Goal: Transaction & Acquisition: Obtain resource

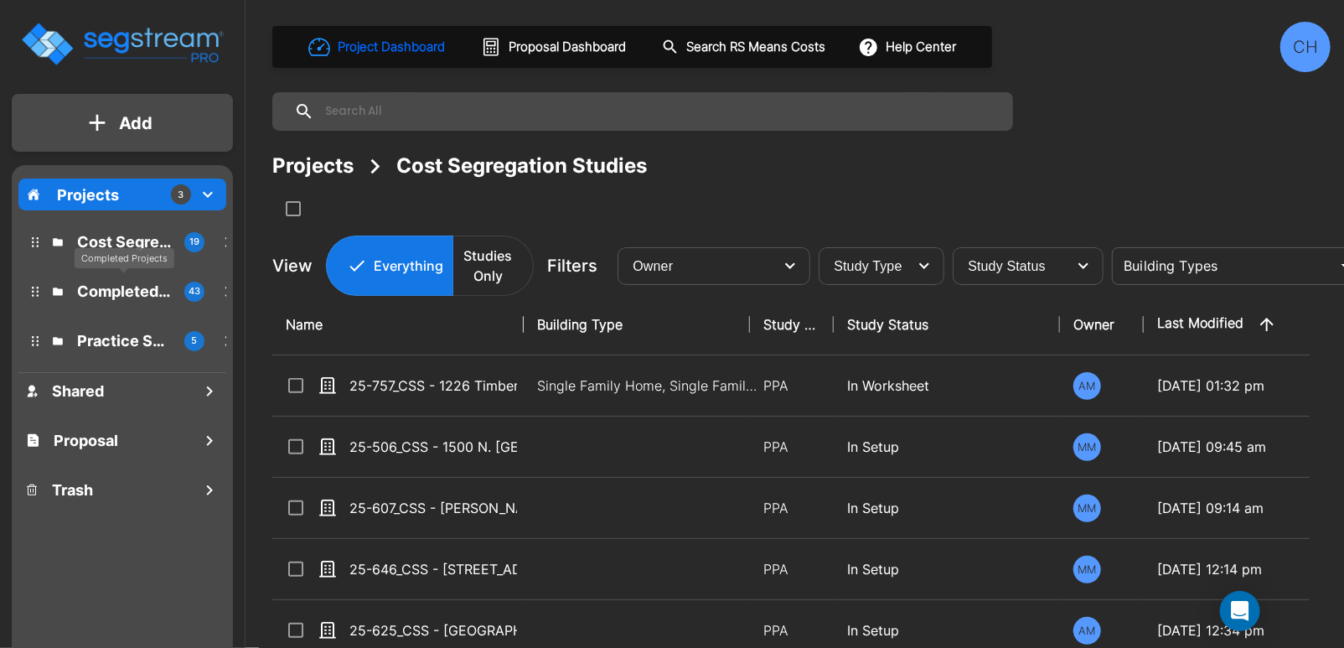
click at [115, 284] on p "Completed Projects" at bounding box center [124, 291] width 94 height 23
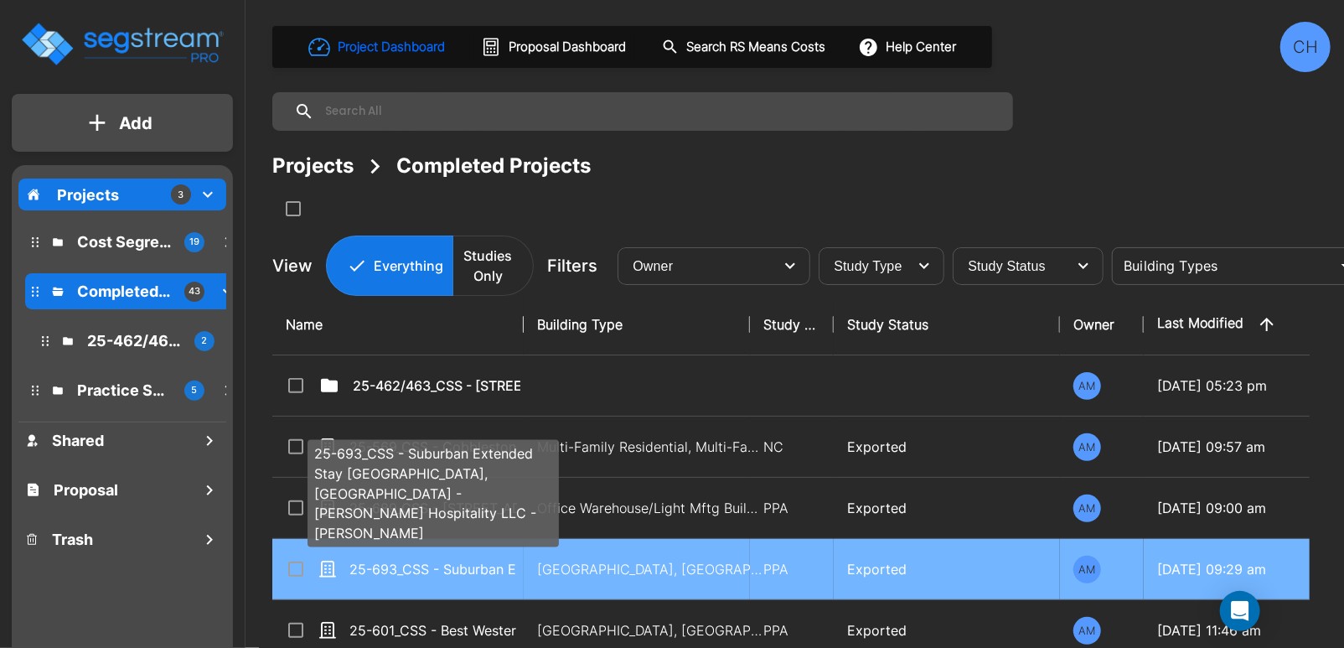
click at [457, 567] on p "25-693_CSS - Suburban Extended Stay [GEOGRAPHIC_DATA], [GEOGRAPHIC_DATA] - [PER…" at bounding box center [434, 569] width 168 height 20
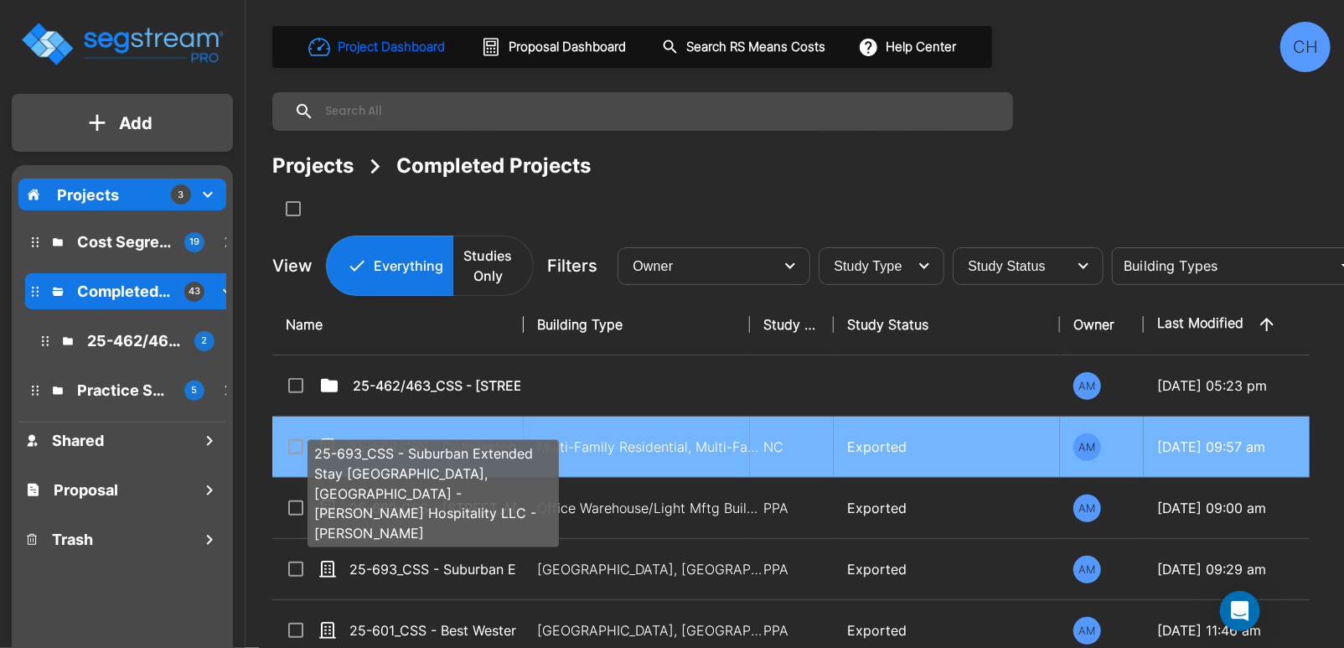
drag, startPoint x: 457, startPoint y: 567, endPoint x: 714, endPoint y: 433, distance: 290.2
click at [457, 566] on p "25-693_CSS - Suburban Extended Stay [GEOGRAPHIC_DATA], [GEOGRAPHIC_DATA] - [PER…" at bounding box center [434, 569] width 168 height 20
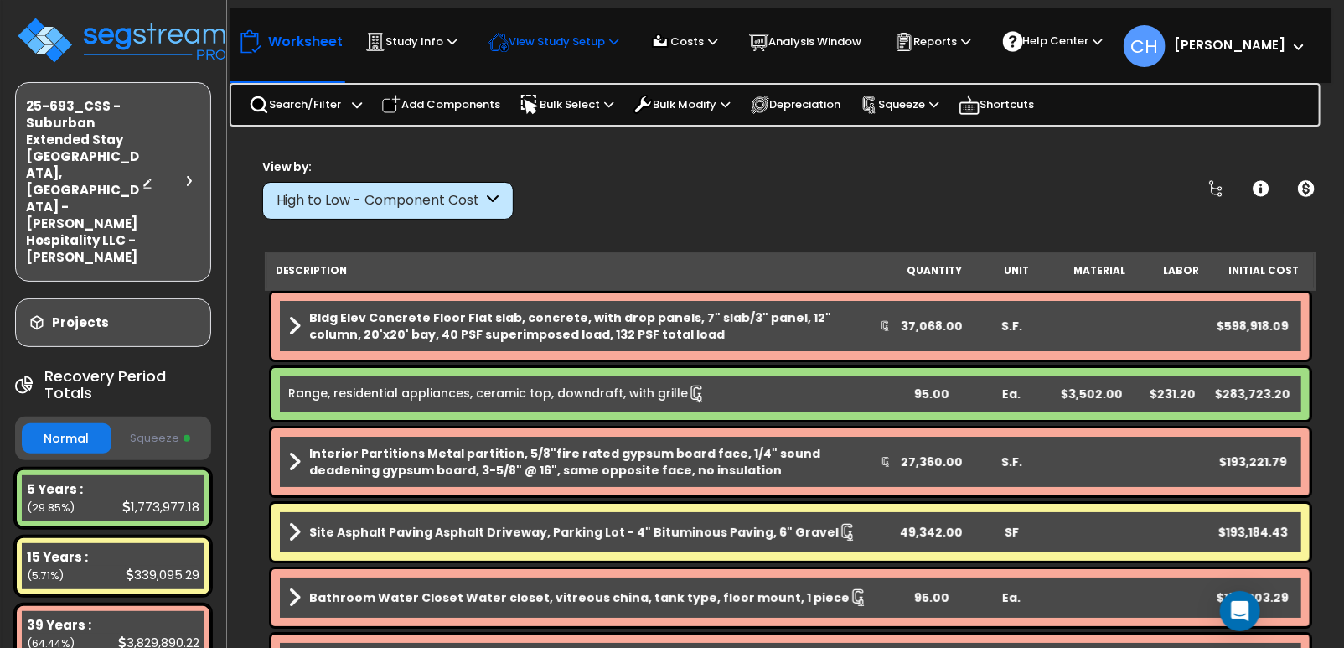
click at [597, 46] on p "View Study Setup" at bounding box center [554, 42] width 130 height 20
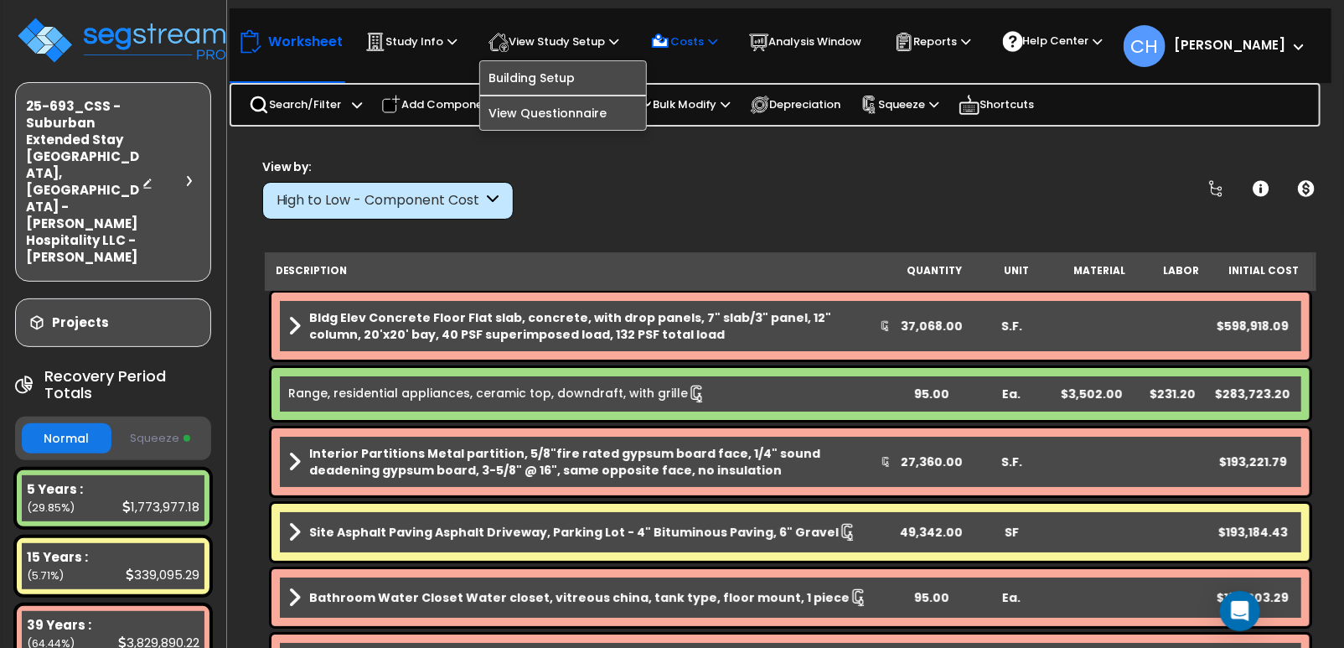
click at [710, 42] on p "Costs" at bounding box center [683, 42] width 67 height 20
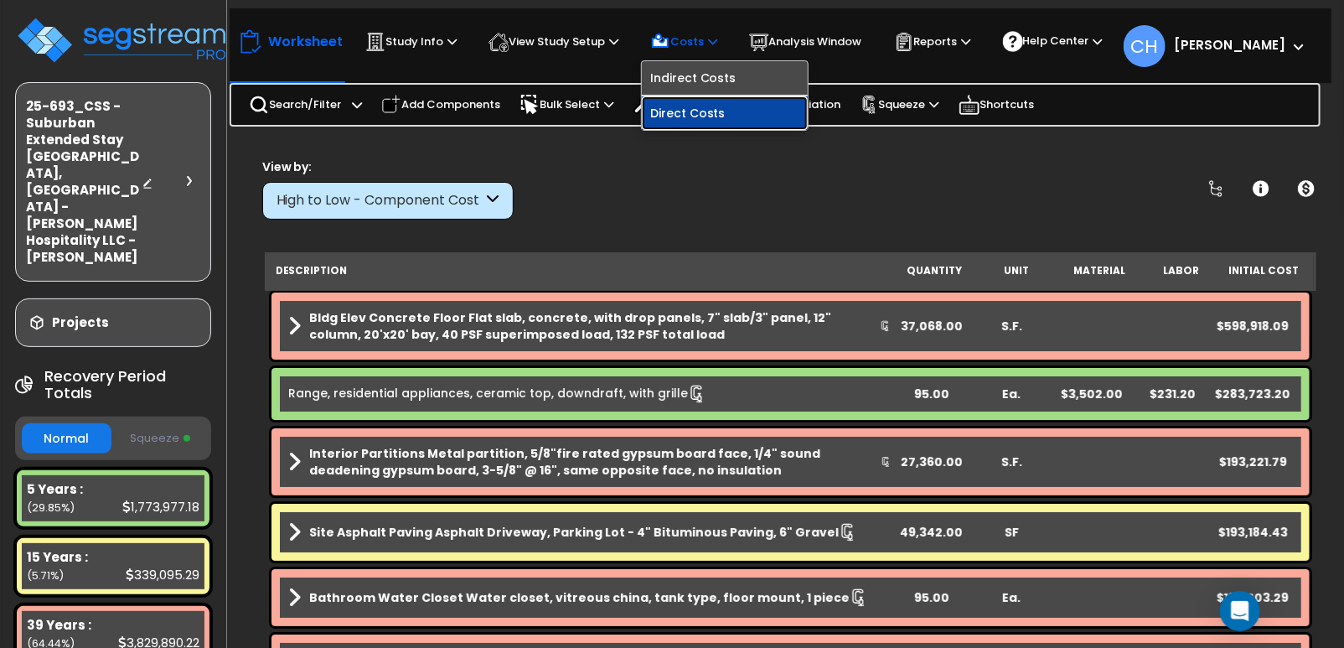
click at [700, 111] on link "Direct Costs" at bounding box center [725, 113] width 166 height 34
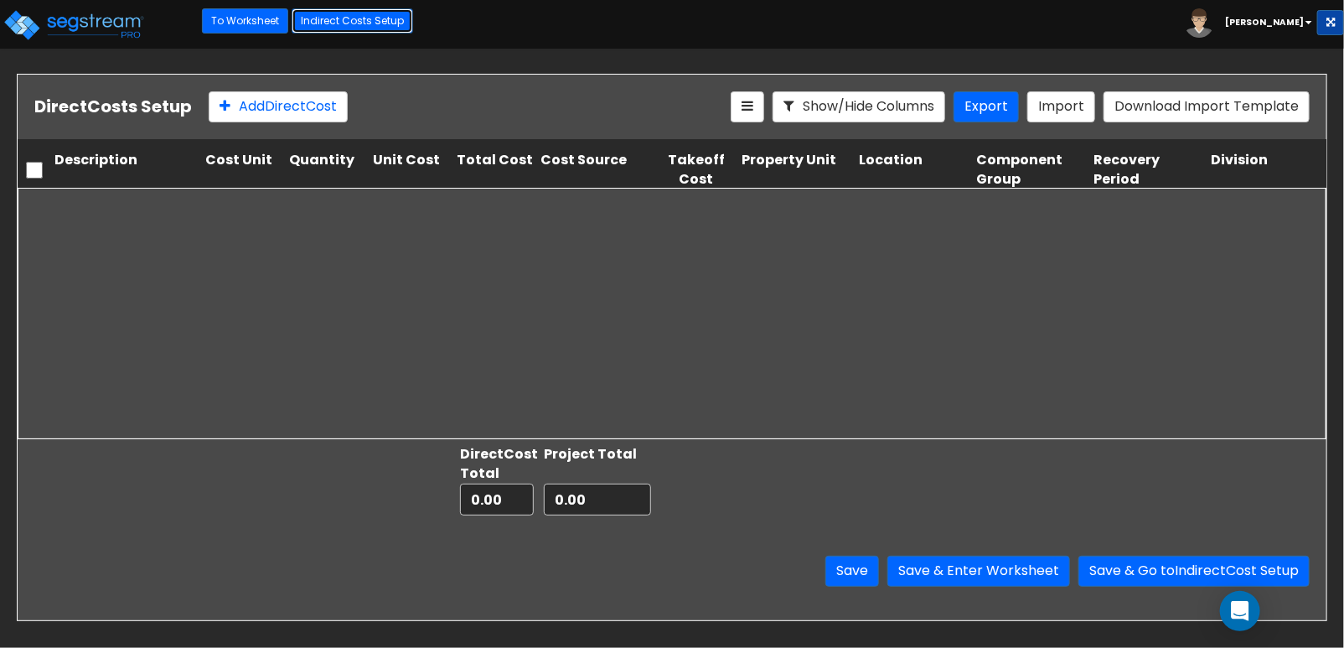
click at [338, 28] on link "Indirect Costs Setup" at bounding box center [353, 20] width 122 height 25
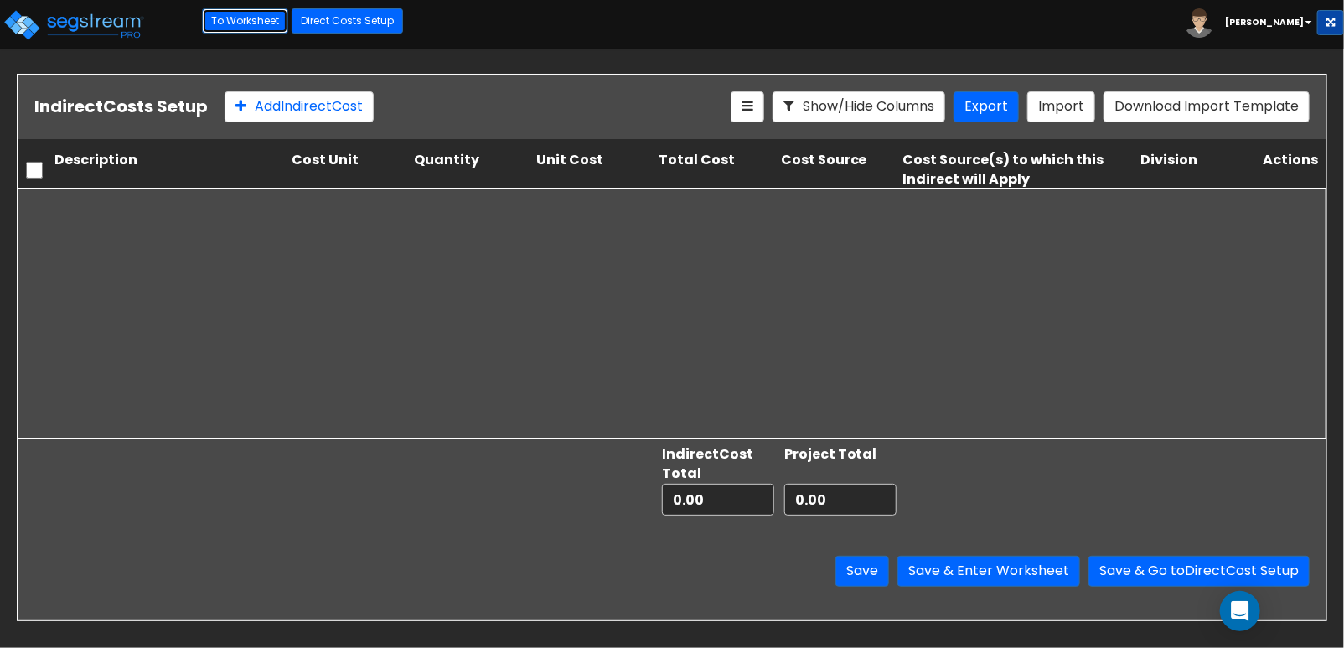
click at [246, 26] on link "To Worksheet" at bounding box center [245, 20] width 86 height 25
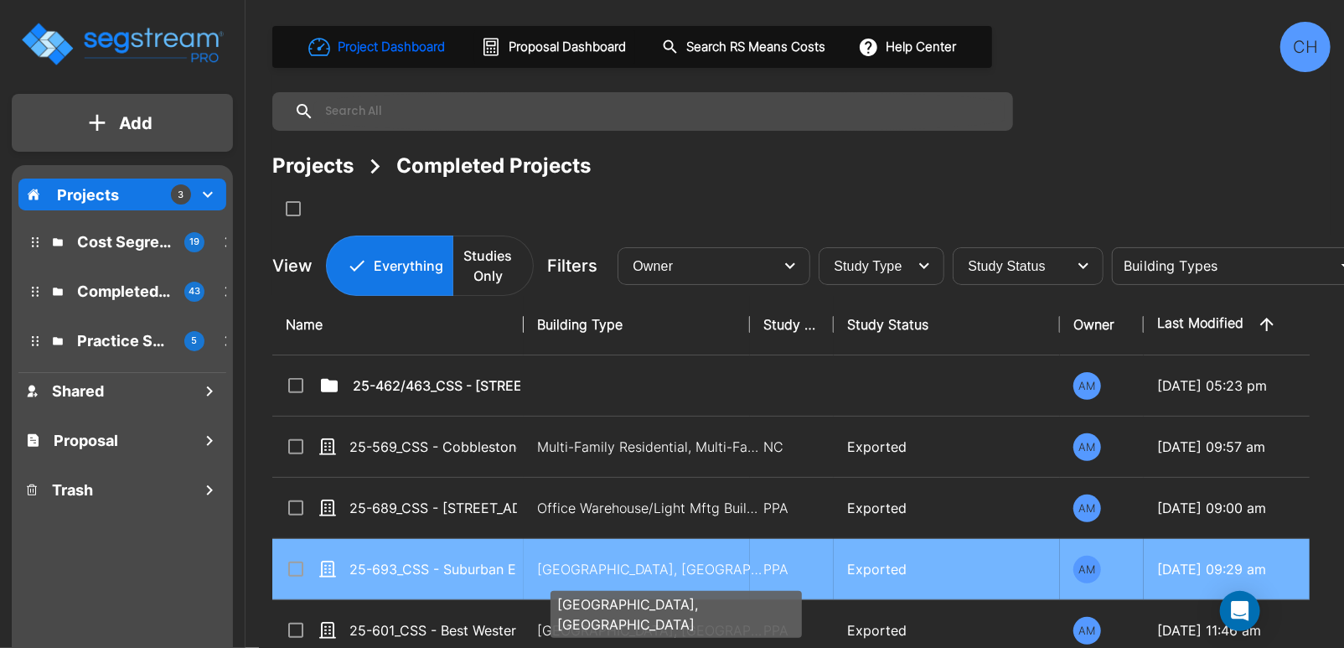
click at [610, 571] on p "[GEOGRAPHIC_DATA], [GEOGRAPHIC_DATA]" at bounding box center [650, 569] width 226 height 20
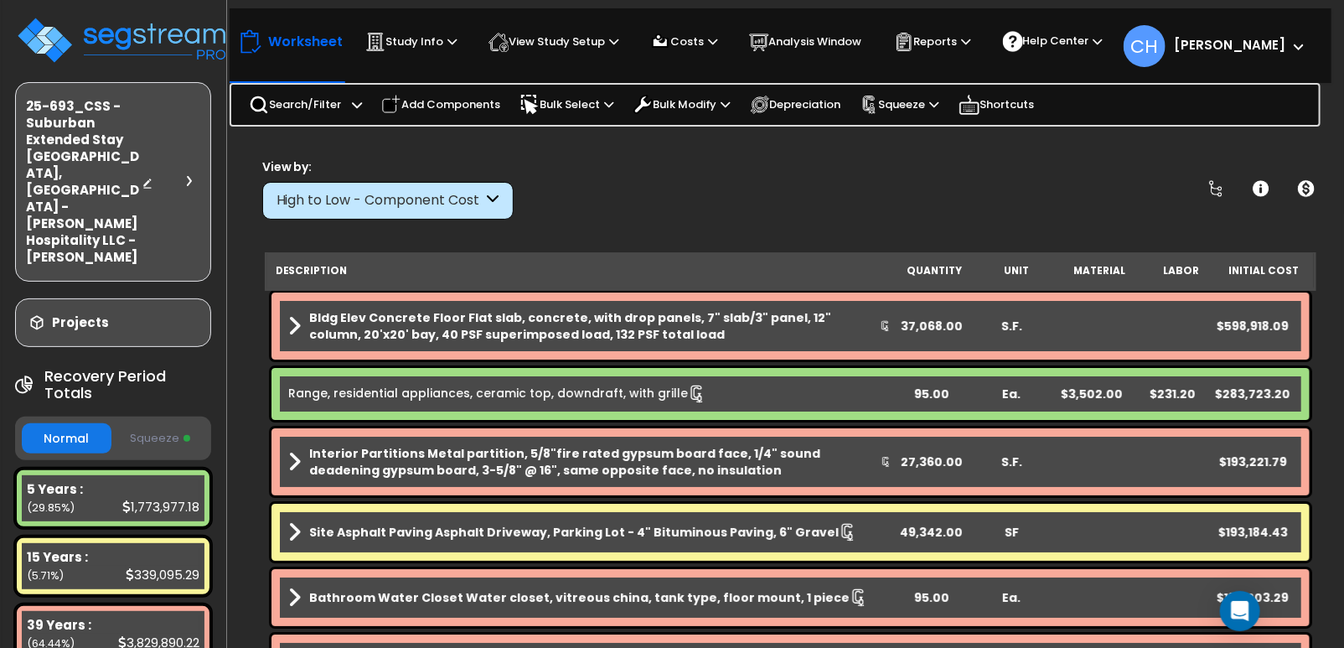
click at [166, 424] on button "Squeeze" at bounding box center [161, 438] width 90 height 29
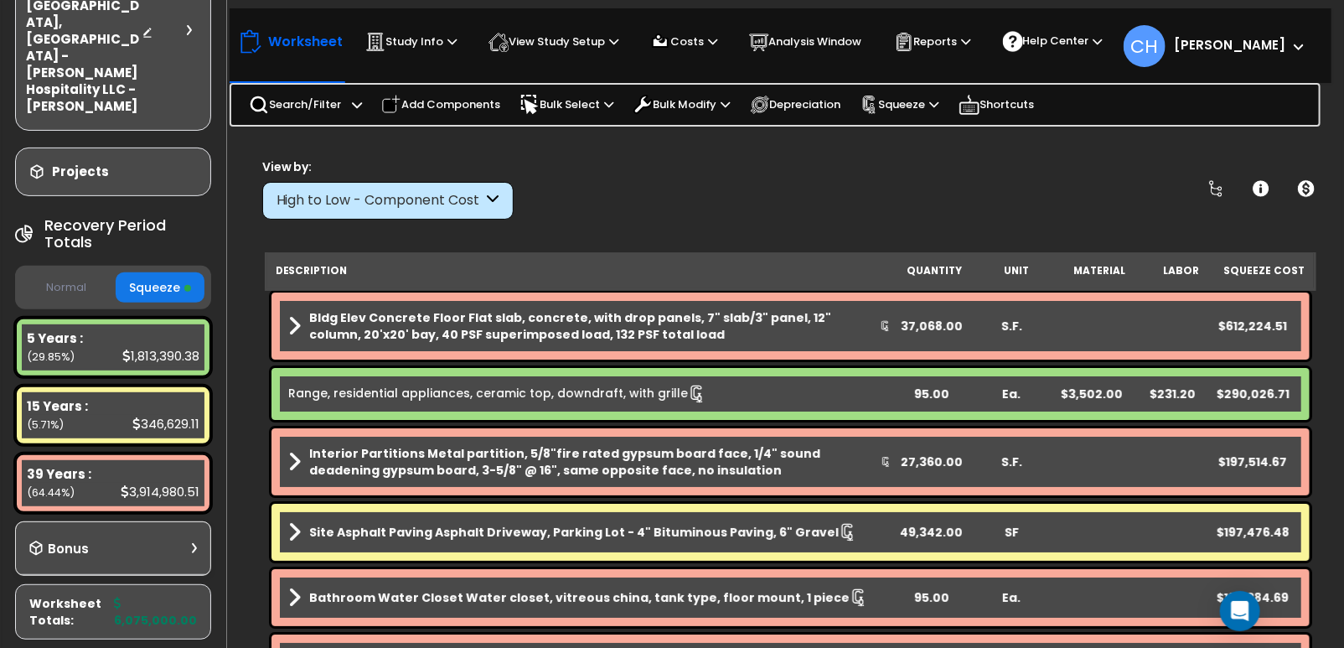
scroll to position [161, 0]
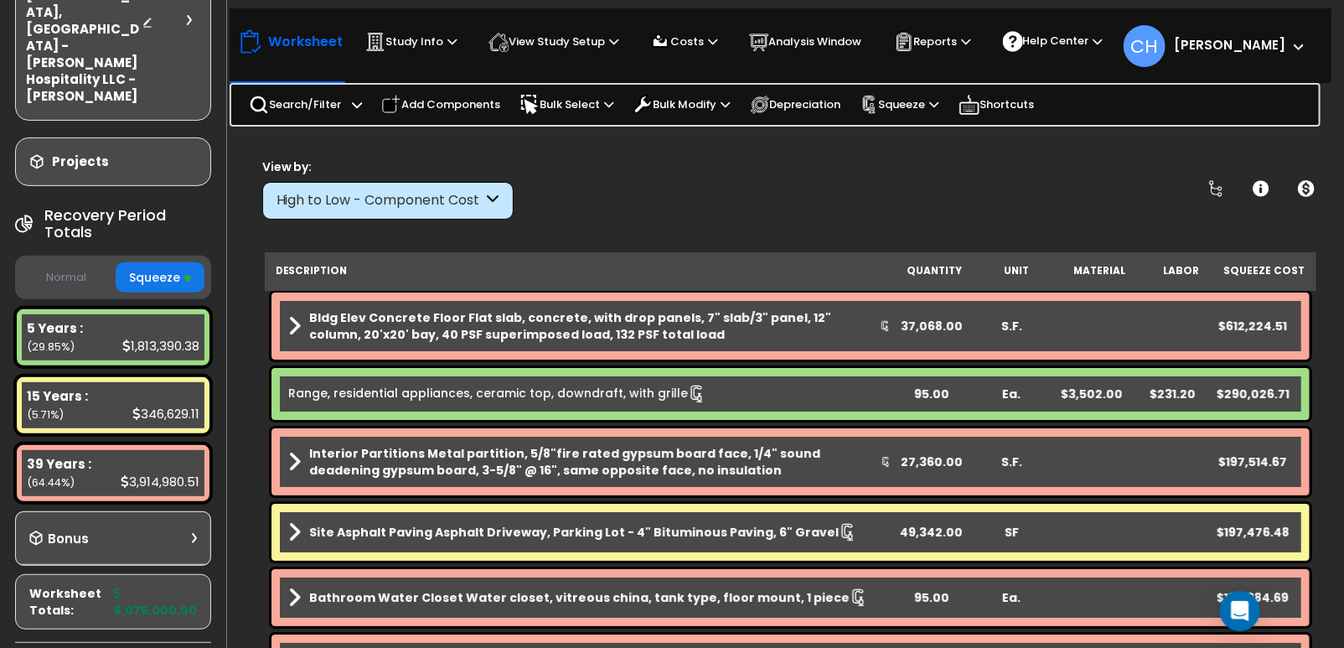
click at [195, 533] on icon at bounding box center [194, 538] width 5 height 10
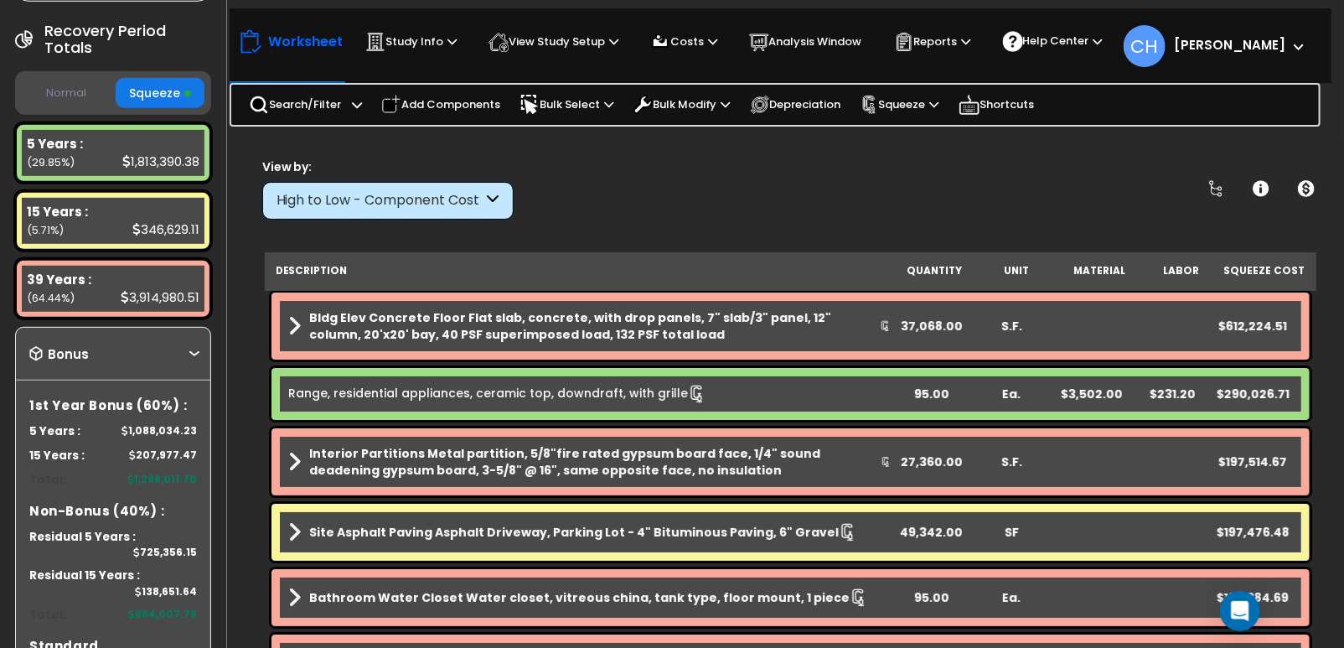
scroll to position [298, 0]
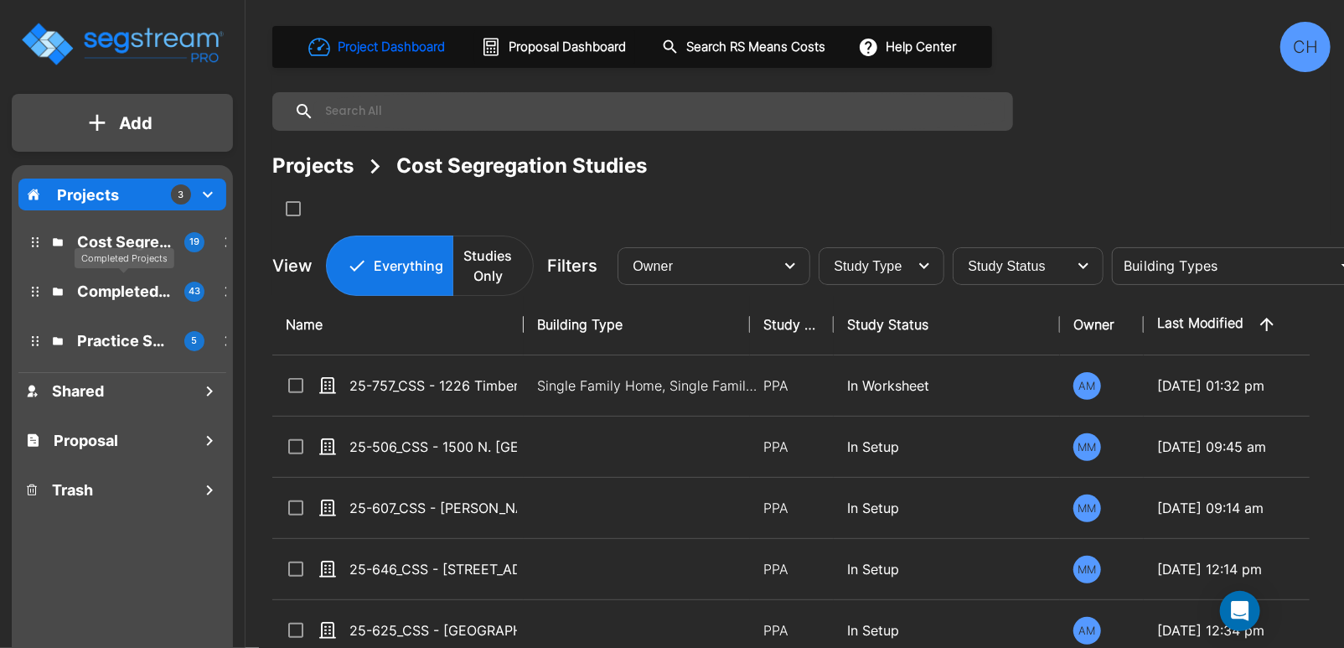
click at [104, 282] on p "Completed Projects" at bounding box center [124, 291] width 94 height 23
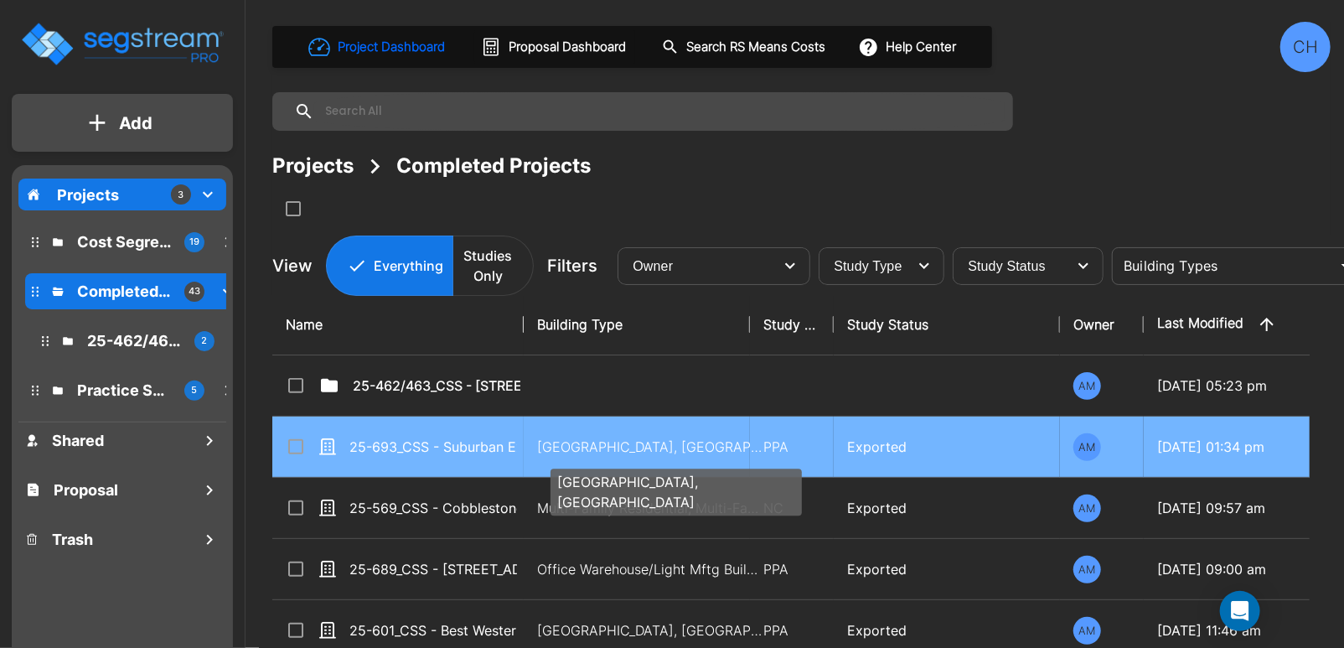
click at [540, 444] on p "Motel-Hotel, Motel-Hotel Site" at bounding box center [650, 447] width 226 height 20
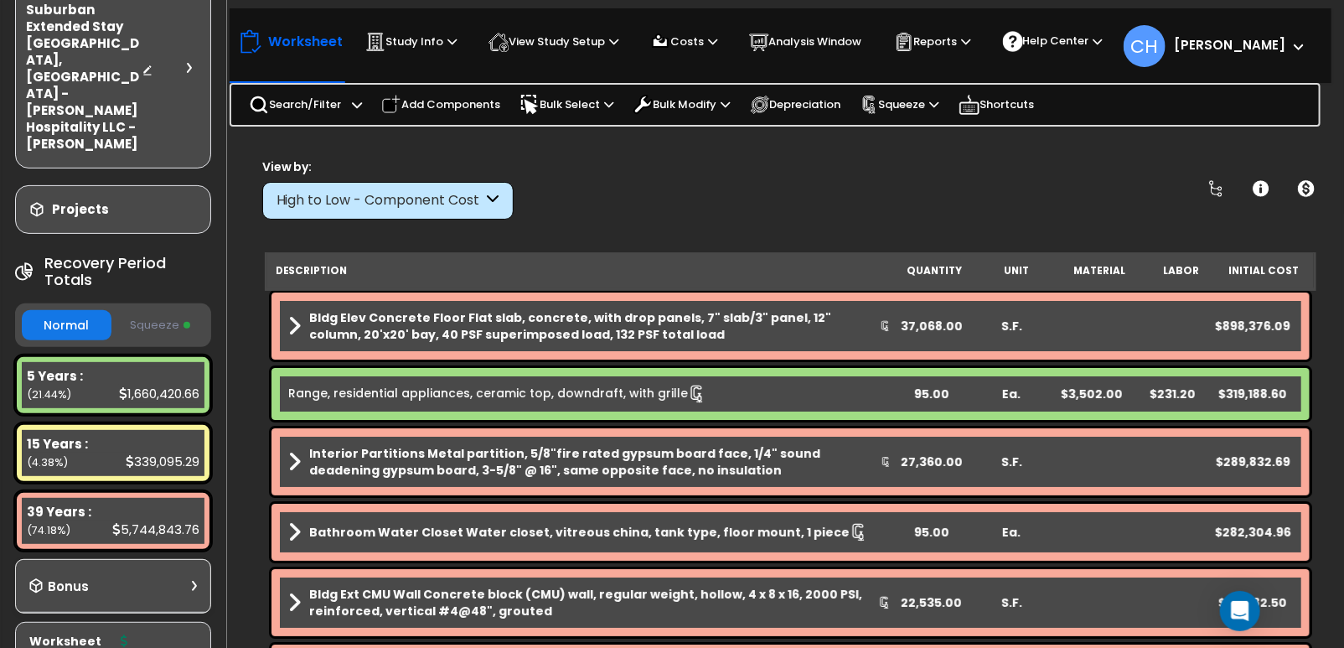
scroll to position [124, 0]
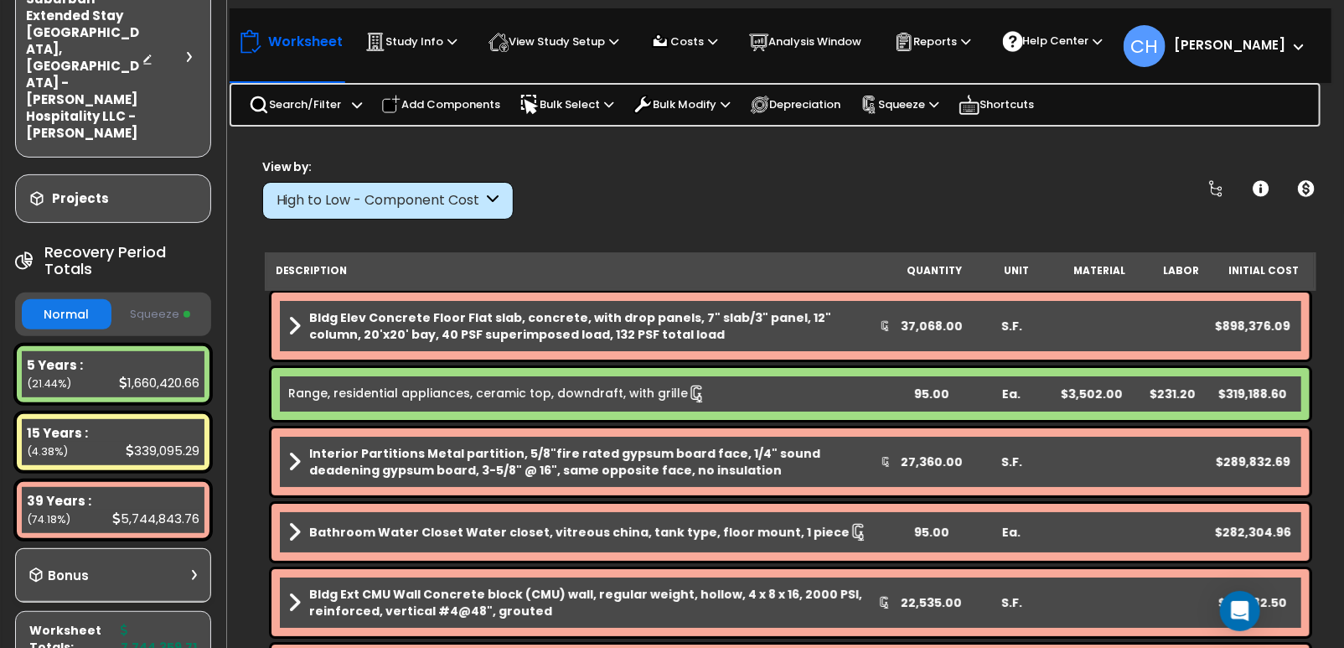
click at [176, 300] on button "Squeeze" at bounding box center [161, 314] width 90 height 29
click at [940, 51] on p "Reports" at bounding box center [932, 42] width 77 height 20
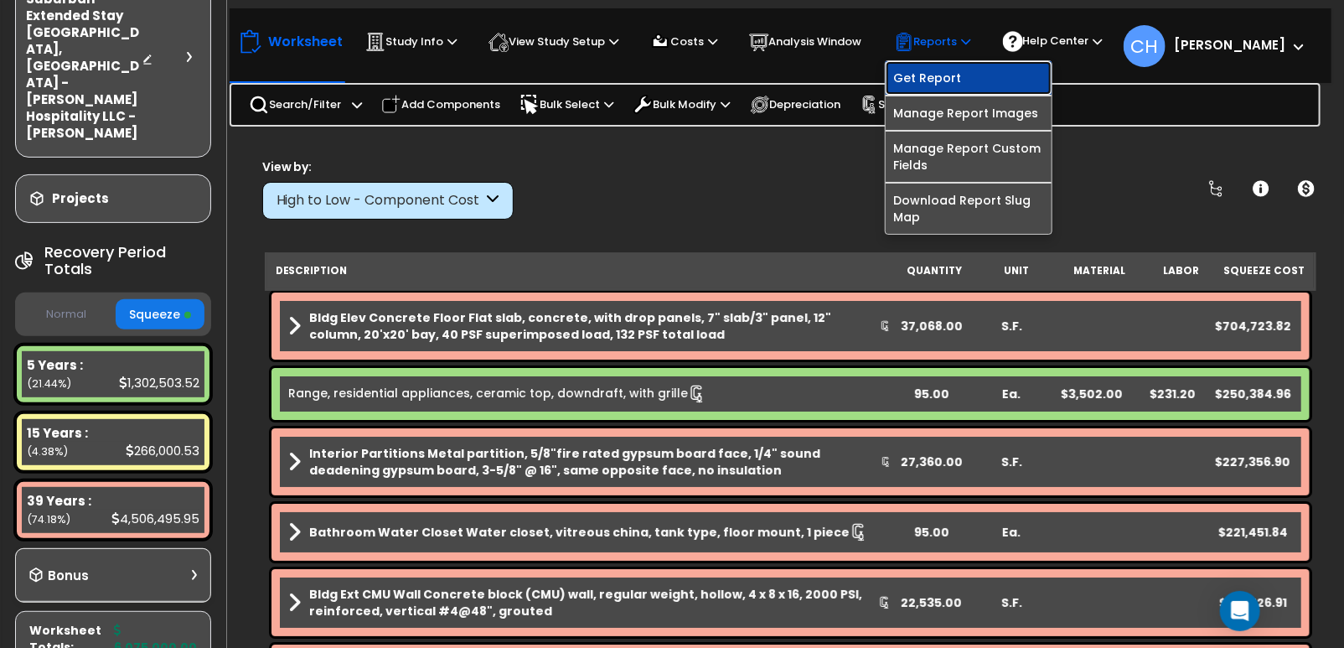
click at [940, 78] on link "Get Report" at bounding box center [969, 78] width 166 height 34
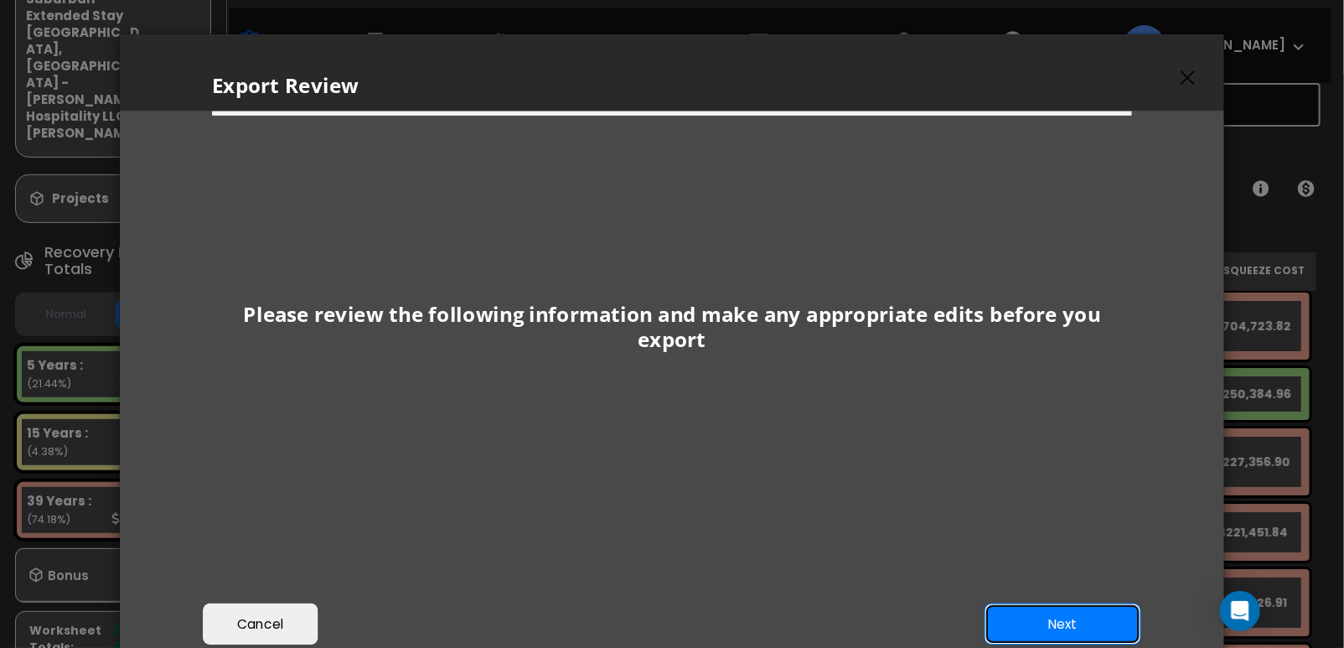
click at [1080, 617] on button "Next" at bounding box center [1063, 625] width 157 height 42
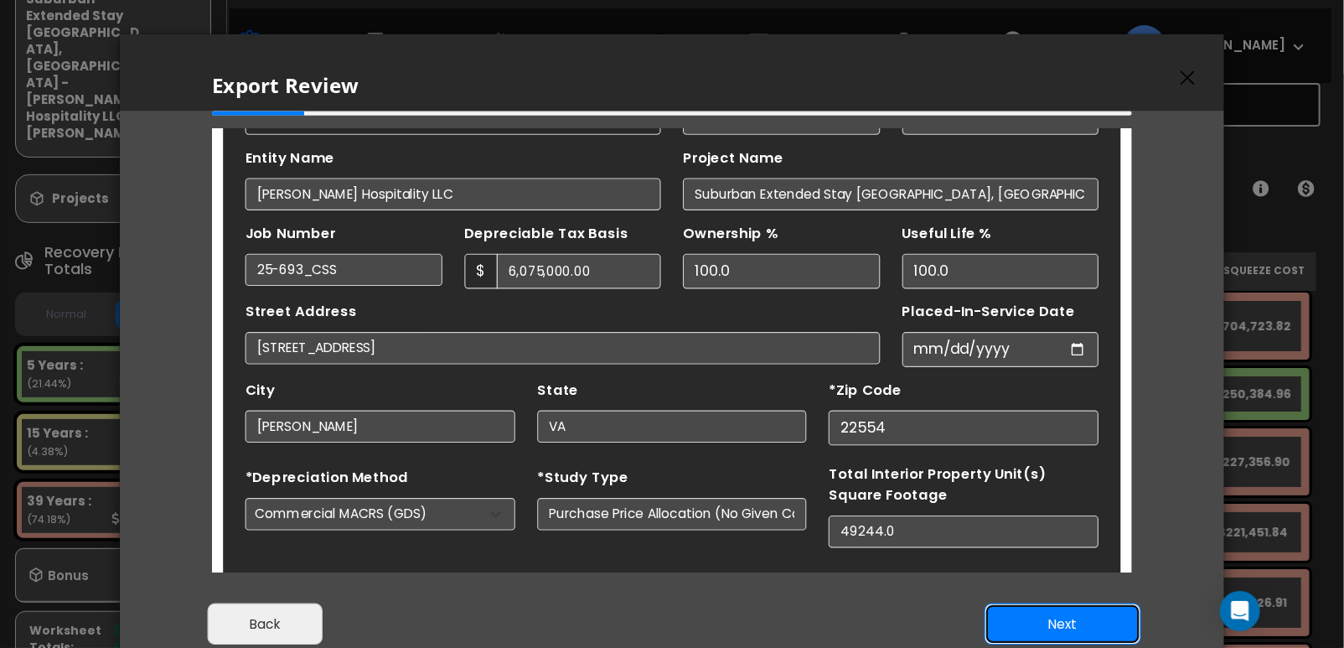
scroll to position [101, 0]
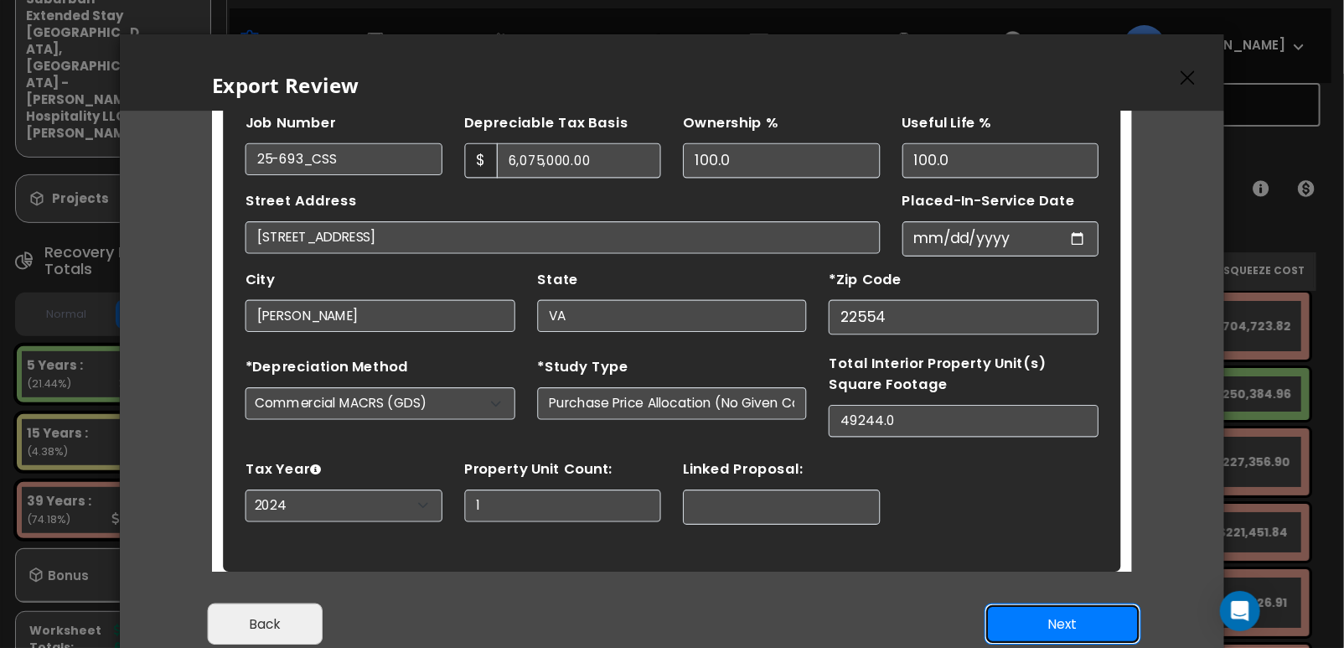
click at [1044, 628] on button "Next" at bounding box center [1063, 625] width 157 height 42
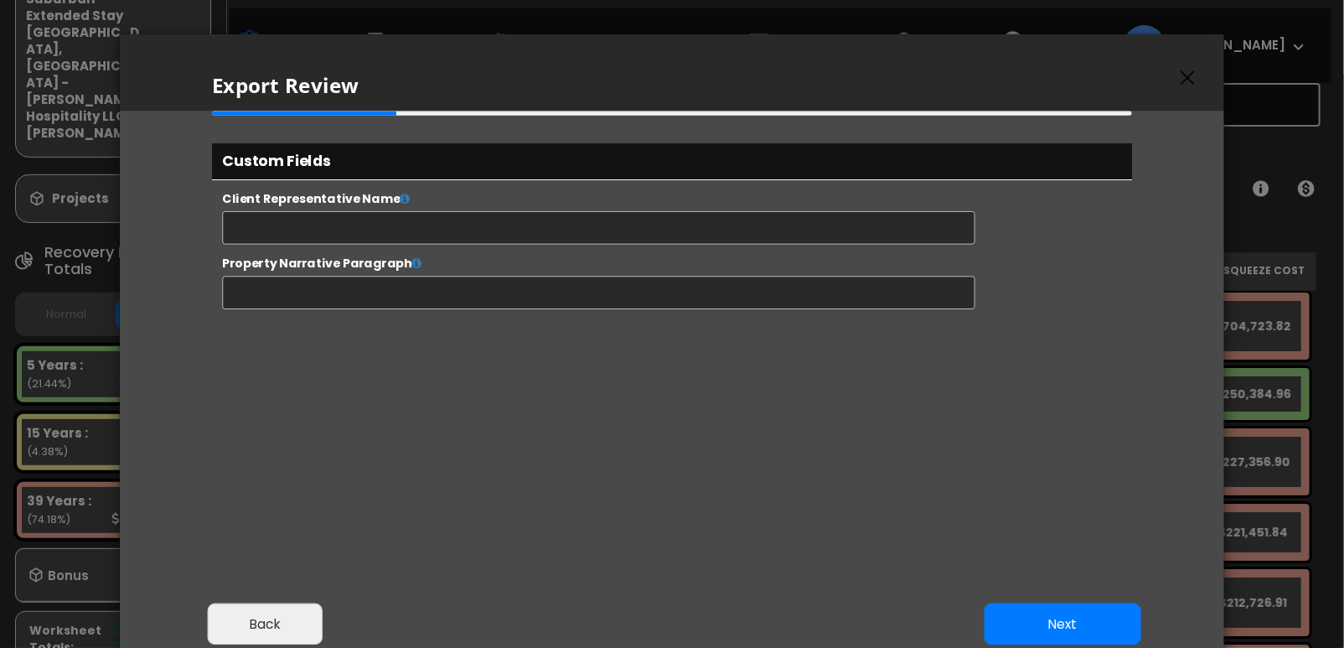
select select "2024"
click at [1044, 627] on button "Next" at bounding box center [1063, 625] width 157 height 42
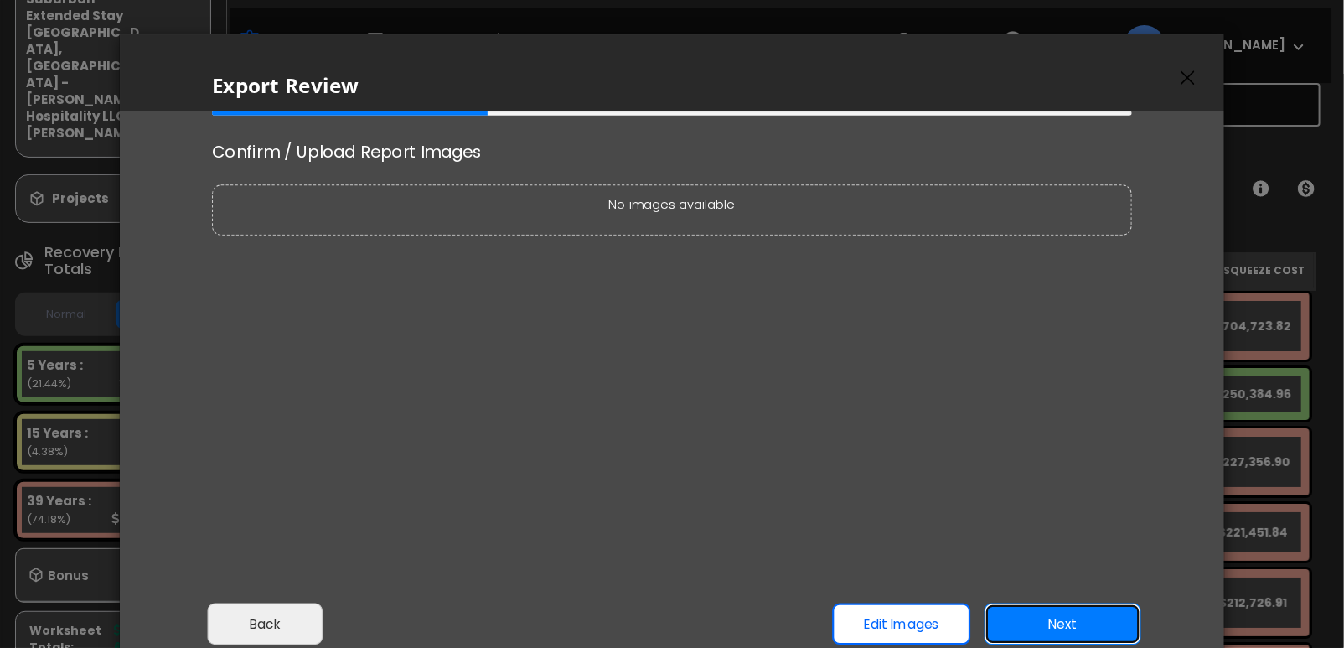
scroll to position [0, 0]
click at [1044, 627] on button "Next" at bounding box center [1063, 625] width 157 height 42
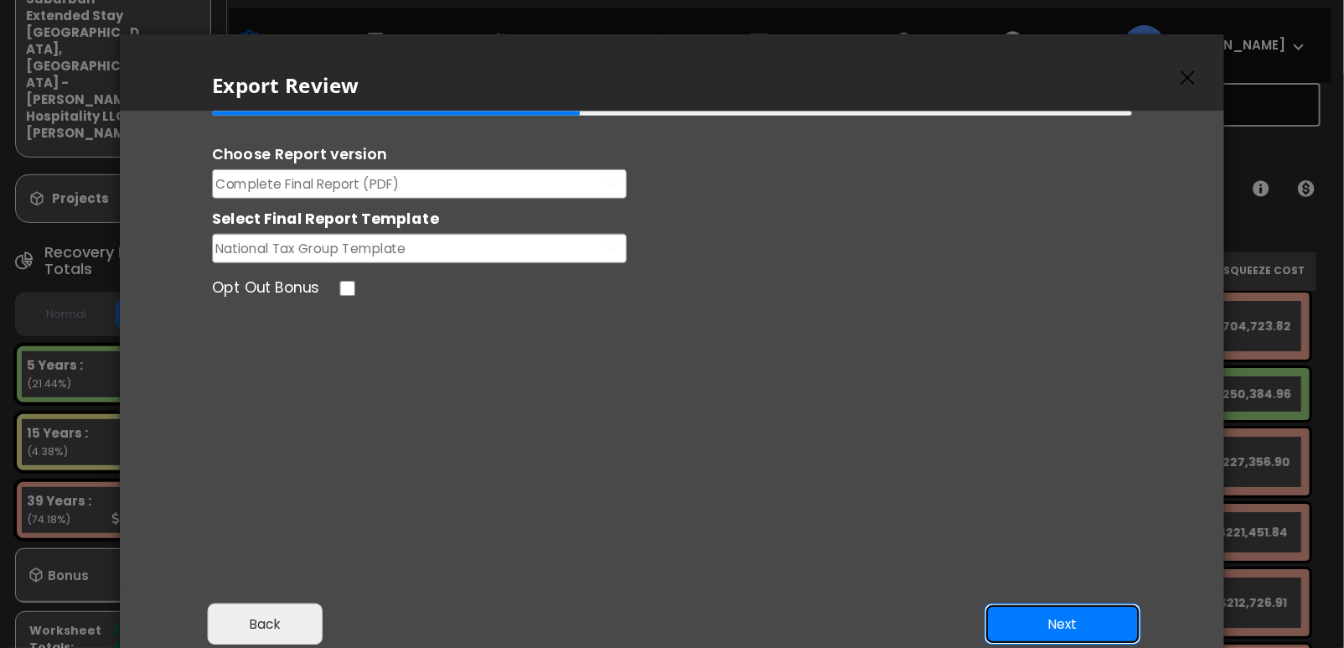
click at [1044, 627] on button "Next" at bounding box center [1063, 625] width 157 height 42
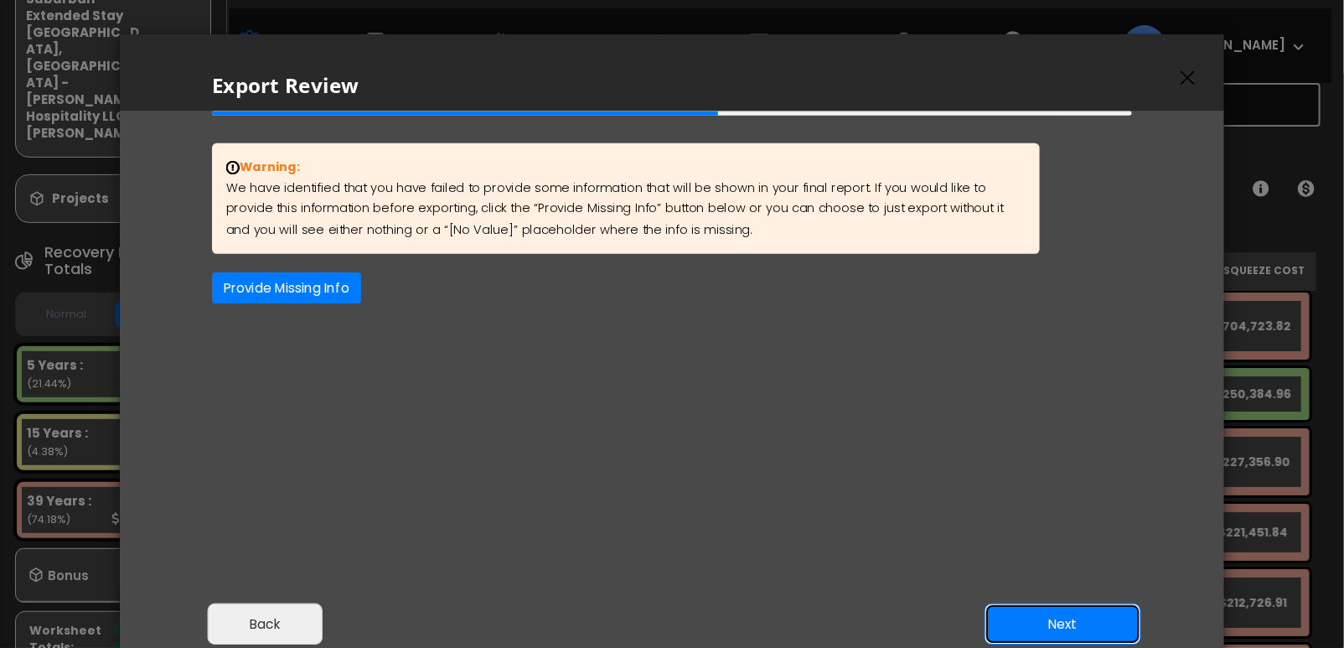
click at [1112, 617] on button "Next" at bounding box center [1063, 625] width 157 height 42
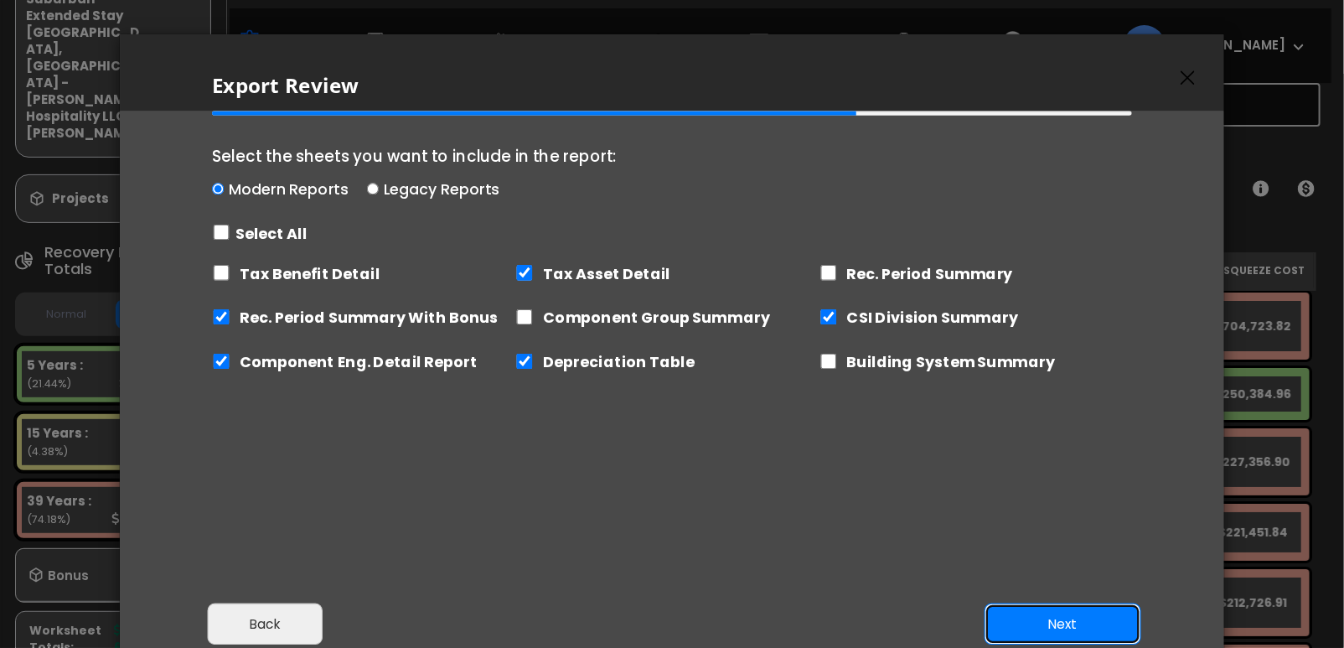
click at [1112, 617] on button "Next" at bounding box center [1063, 625] width 157 height 42
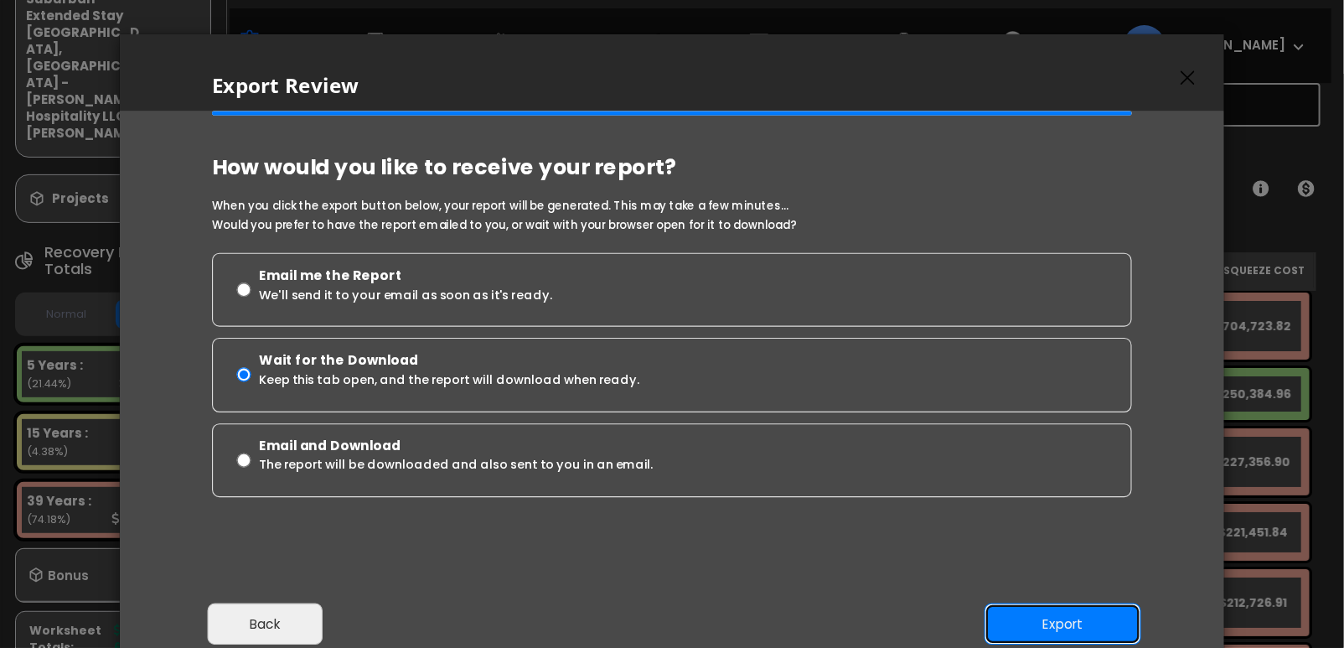
click at [1113, 632] on button "Export" at bounding box center [1063, 625] width 157 height 42
